Goal: Register for event/course

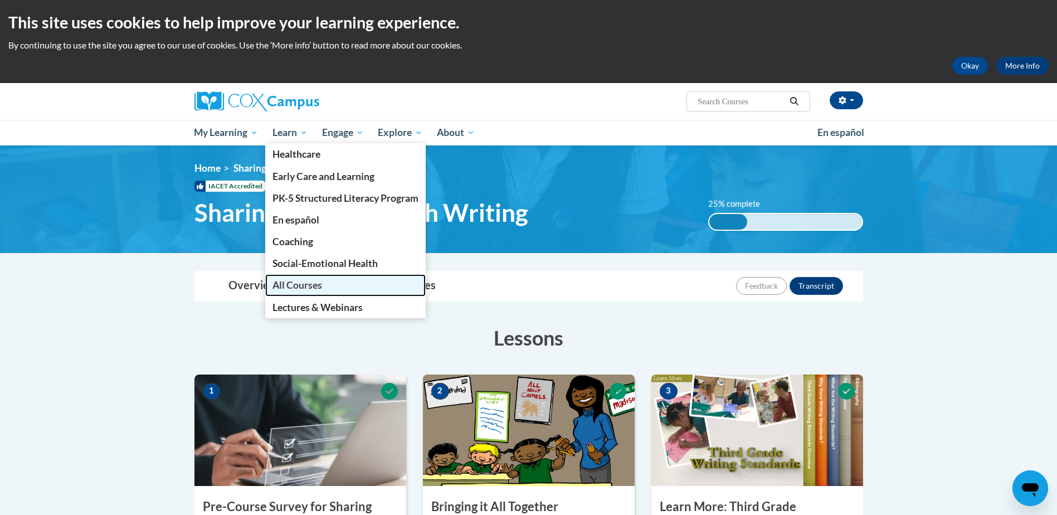
click at [325, 289] on link "All Courses" at bounding box center [345, 285] width 161 height 22
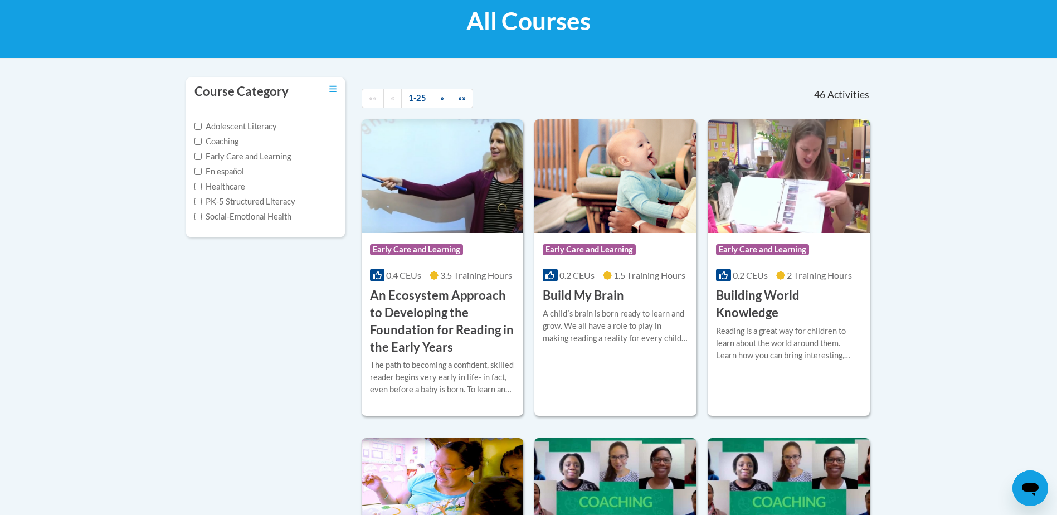
scroll to position [56, 0]
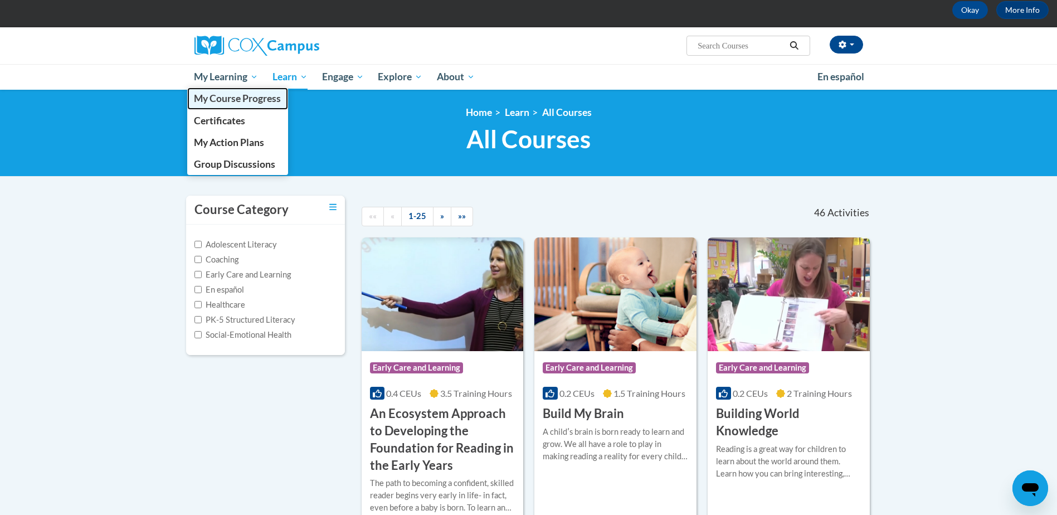
click at [215, 105] on link "My Course Progress" at bounding box center [237, 99] width 101 height 22
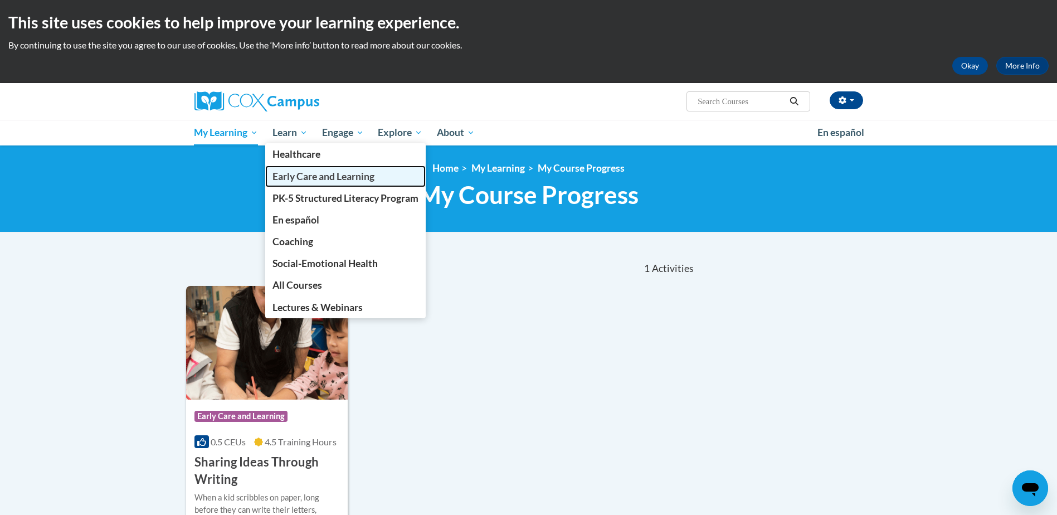
click at [291, 182] on link "Early Care and Learning" at bounding box center [345, 177] width 161 height 22
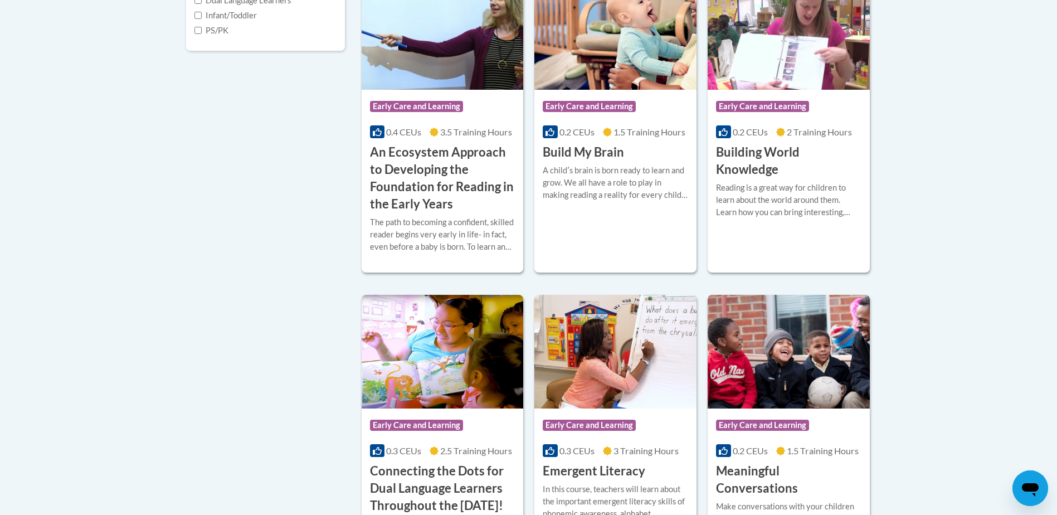
scroll to position [557, 0]
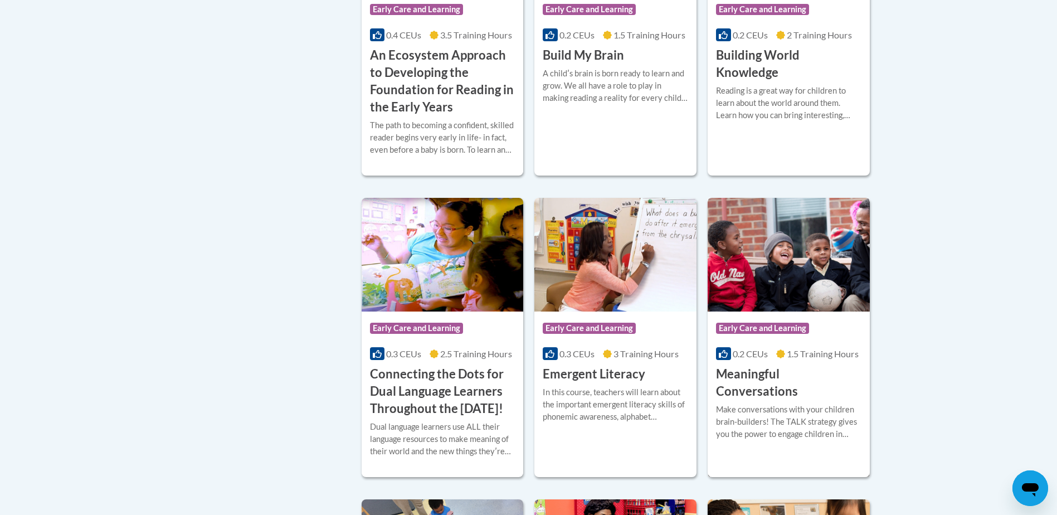
click at [782, 265] on img at bounding box center [789, 255] width 162 height 114
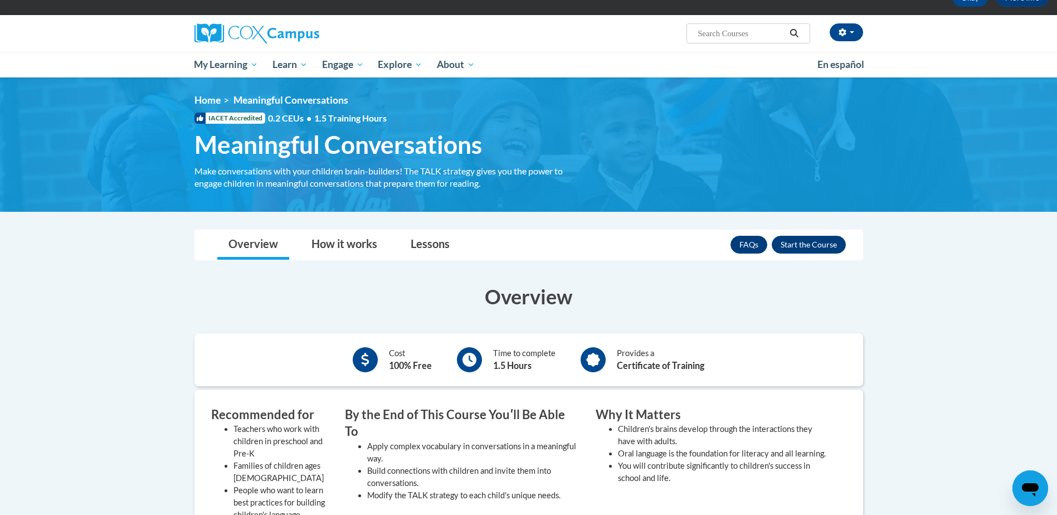
scroll to position [56, 0]
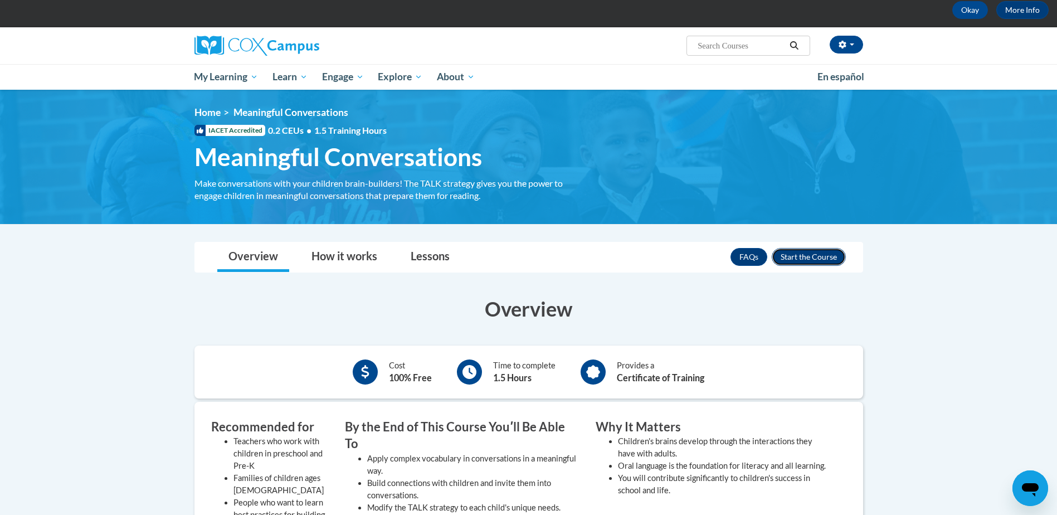
click at [791, 260] on button "Enroll" at bounding box center [809, 257] width 74 height 18
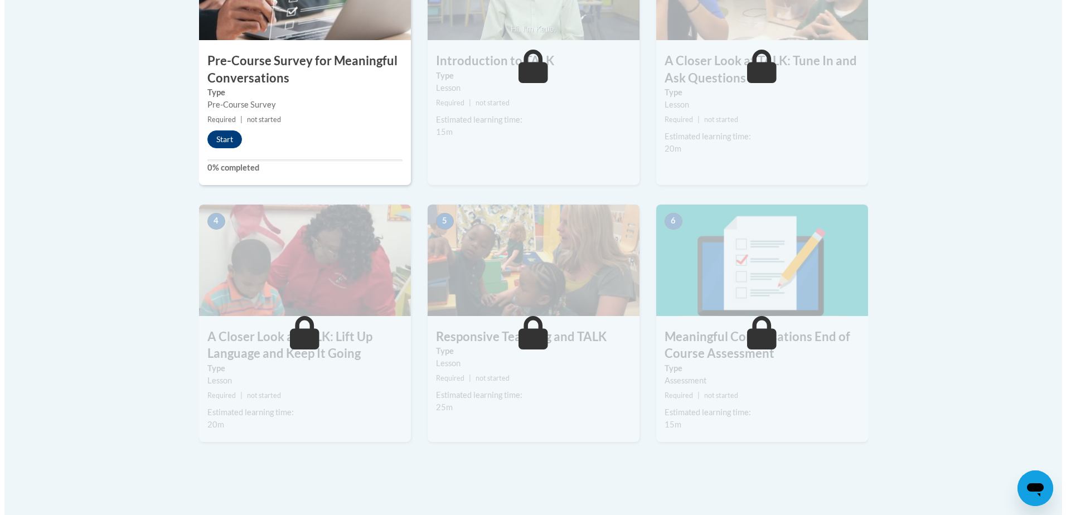
scroll to position [390, 0]
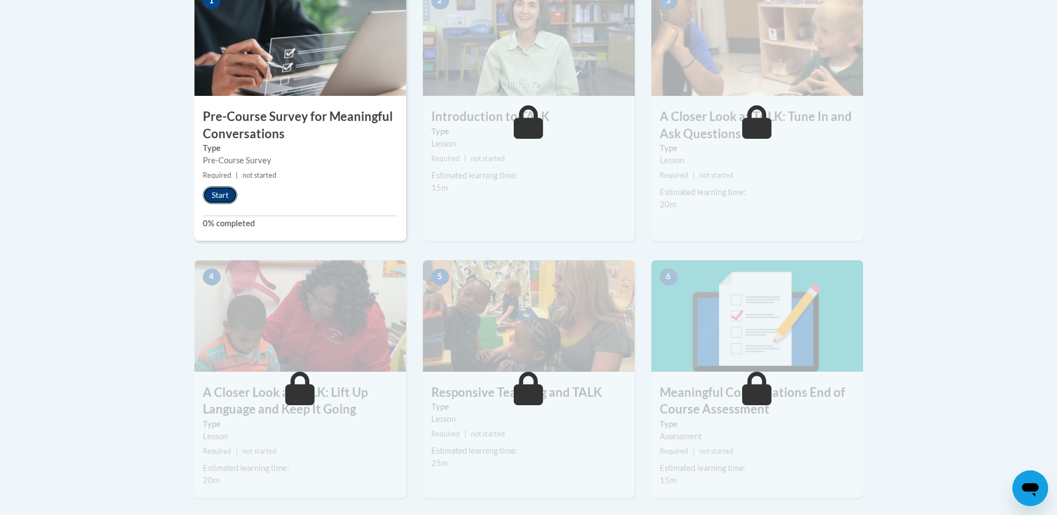
click at [210, 196] on button "Start" at bounding box center [220, 195] width 35 height 18
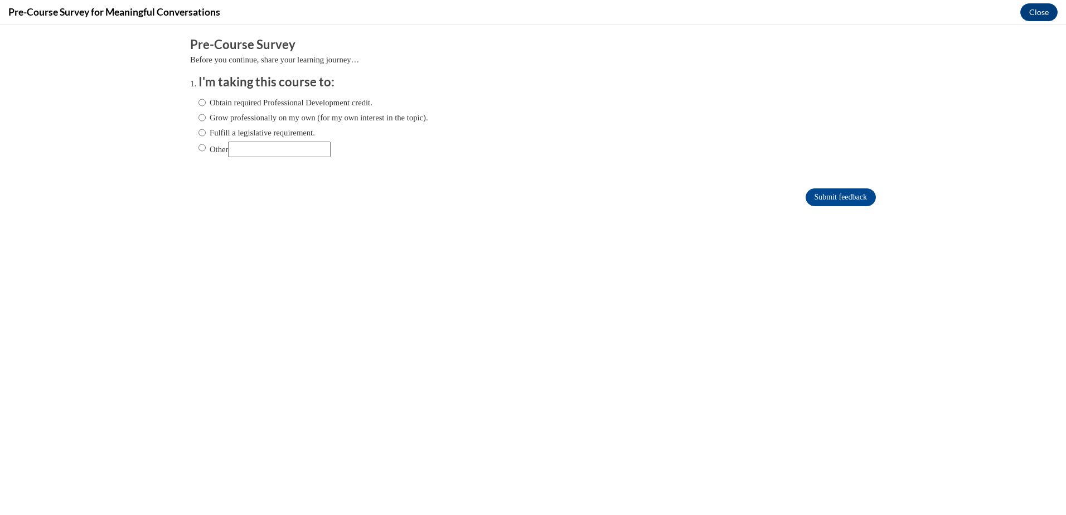
scroll to position [0, 0]
click at [198, 100] on input "Obtain required Professional Development credit." at bounding box center [201, 102] width 7 height 12
radio input "true"
click at [805, 200] on input "Submit feedback" at bounding box center [840, 197] width 70 height 18
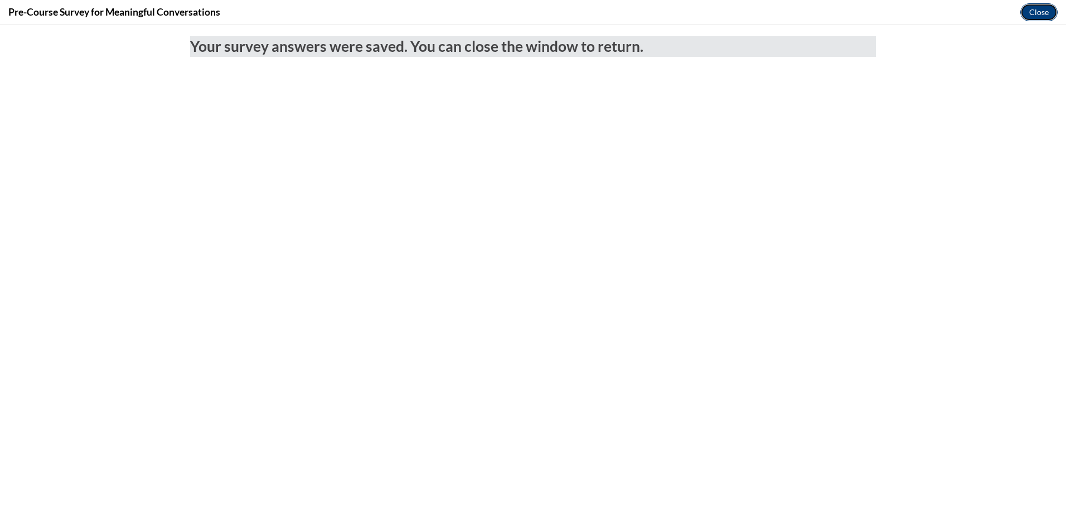
click at [1031, 9] on button "Close" at bounding box center [1038, 12] width 37 height 18
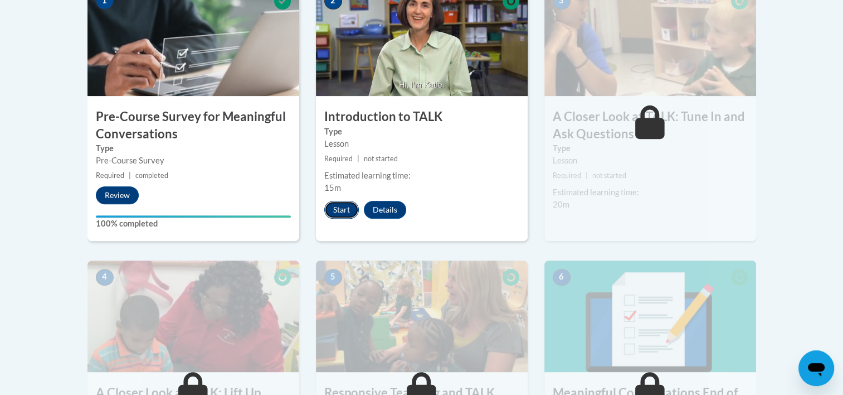
click at [346, 205] on button "Start" at bounding box center [341, 210] width 35 height 18
